Goal: Information Seeking & Learning: Learn about a topic

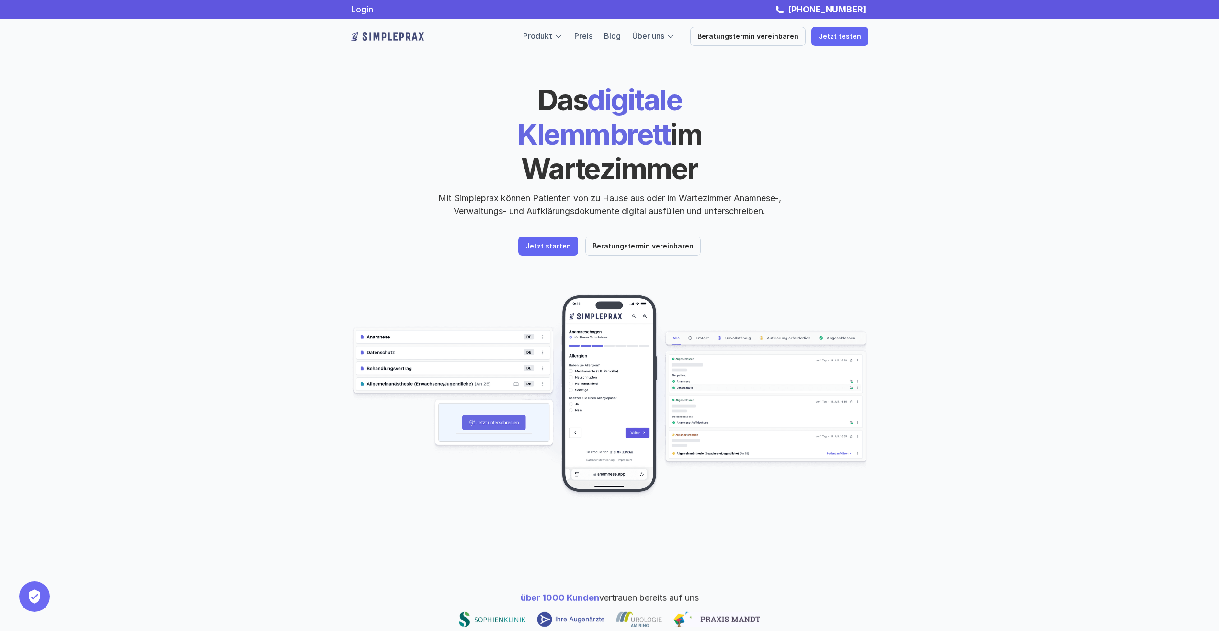
click at [537, 107] on span "Das" at bounding box center [562, 99] width 50 height 34
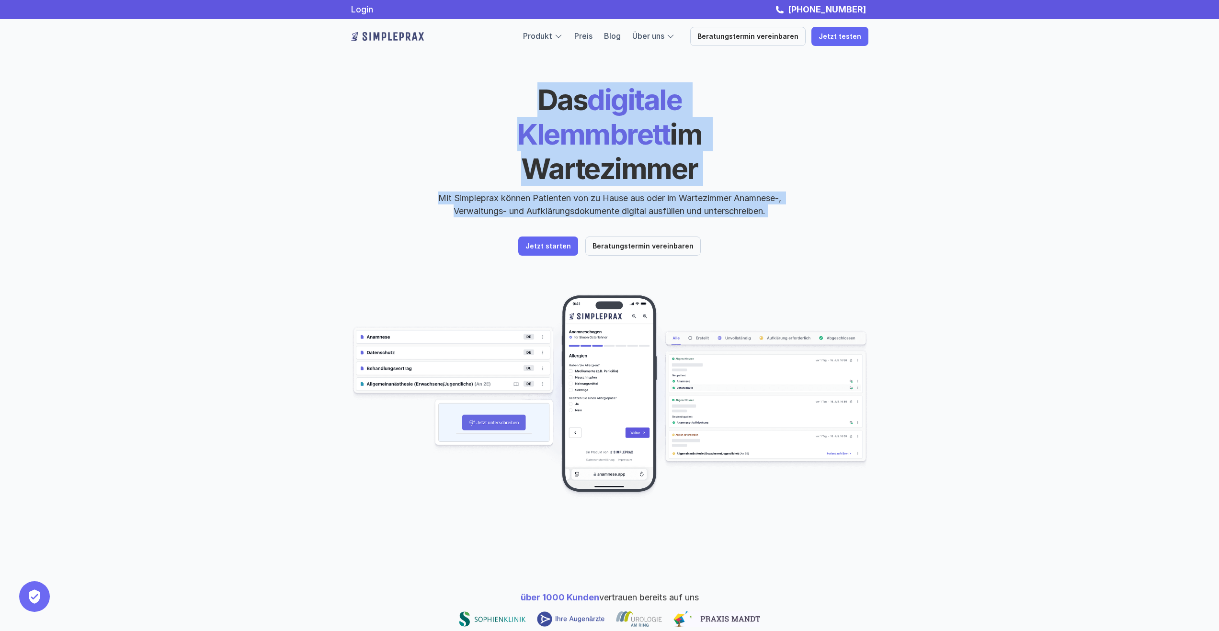
drag, startPoint x: 476, startPoint y: 107, endPoint x: 775, endPoint y: 181, distance: 307.9
click at [775, 181] on div "Das digitale Klemmbrett im Wartezimmer Mit Simpleprax können Patienten von zu H…" at bounding box center [609, 149] width 517 height 135
click at [775, 192] on p "Mit Simpleprax können Patienten von zu Hause aus oder im Wartezimmer Anamnese-,…" at bounding box center [609, 205] width 359 height 26
drag, startPoint x: 775, startPoint y: 181, endPoint x: 488, endPoint y: 102, distance: 297.7
click at [501, 103] on div "Das digitale Klemmbrett im Wartezimmer Mit Simpleprax können Patienten von zu H…" at bounding box center [609, 149] width 517 height 135
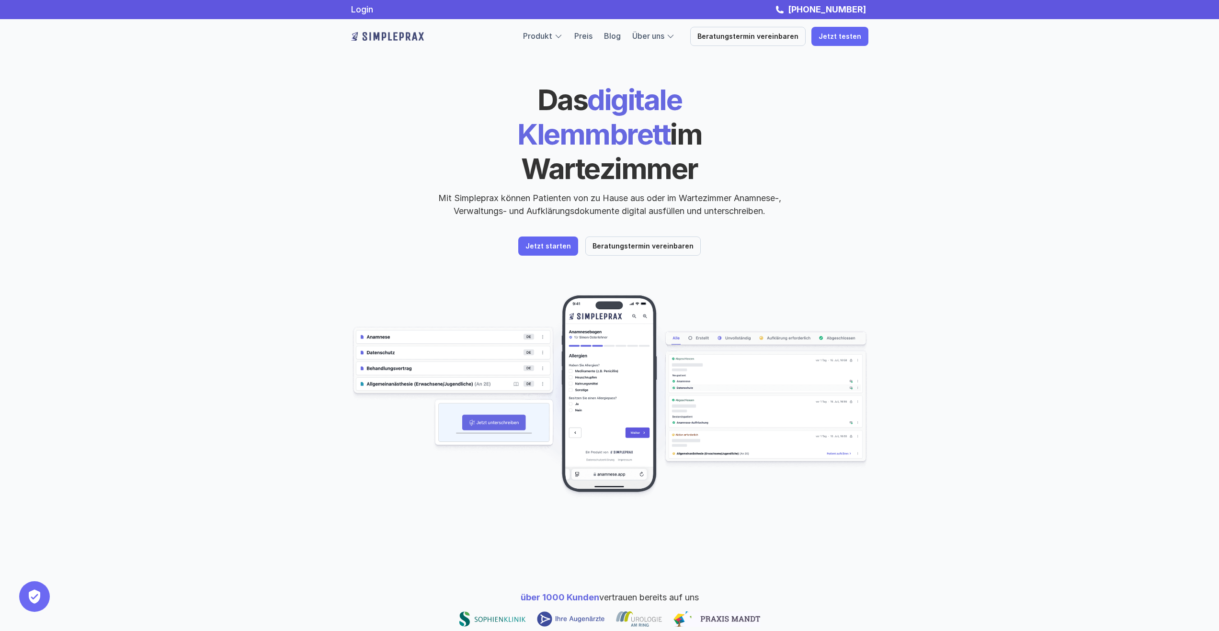
click at [537, 101] on span "Das" at bounding box center [562, 99] width 50 height 34
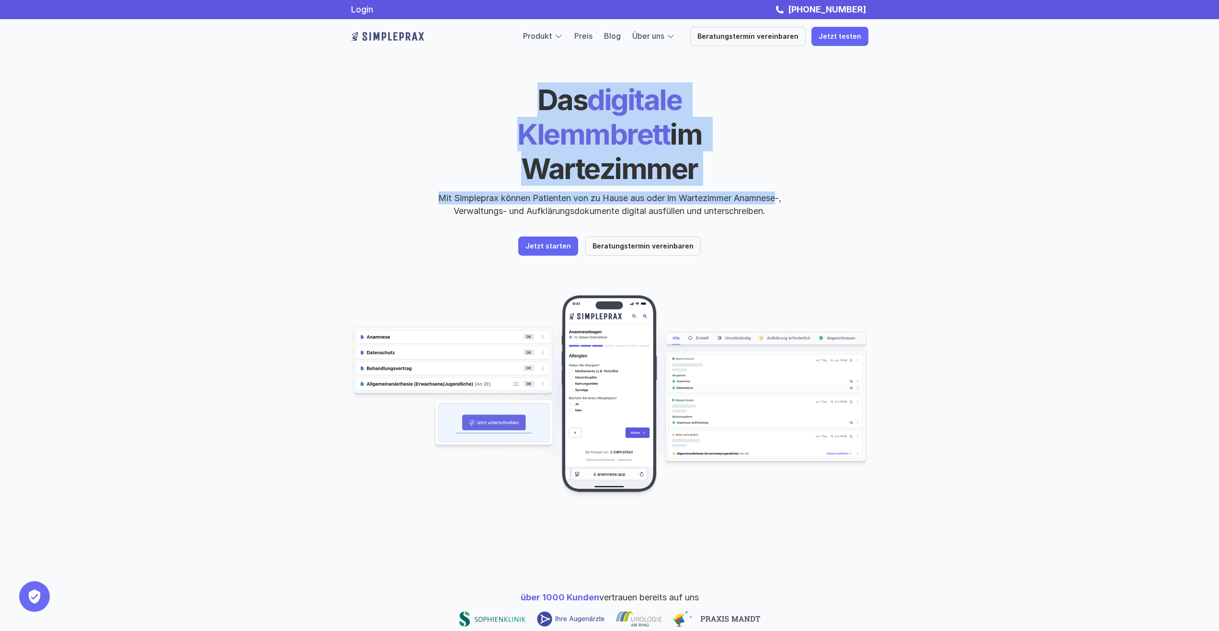
drag, startPoint x: 484, startPoint y: 101, endPoint x: 746, endPoint y: 169, distance: 270.7
click at [746, 169] on div "Das digitale Klemmbrett im Wartezimmer Mit Simpleprax können Patienten von zu H…" at bounding box center [609, 149] width 517 height 135
drag, startPoint x: 746, startPoint y: 169, endPoint x: 845, endPoint y: 112, distance: 113.8
click at [746, 192] on p "Mit Simpleprax können Patienten von zu Hause aus oder im Wartezimmer Anamnese-,…" at bounding box center [609, 205] width 359 height 26
